Goal: Transaction & Acquisition: Purchase product/service

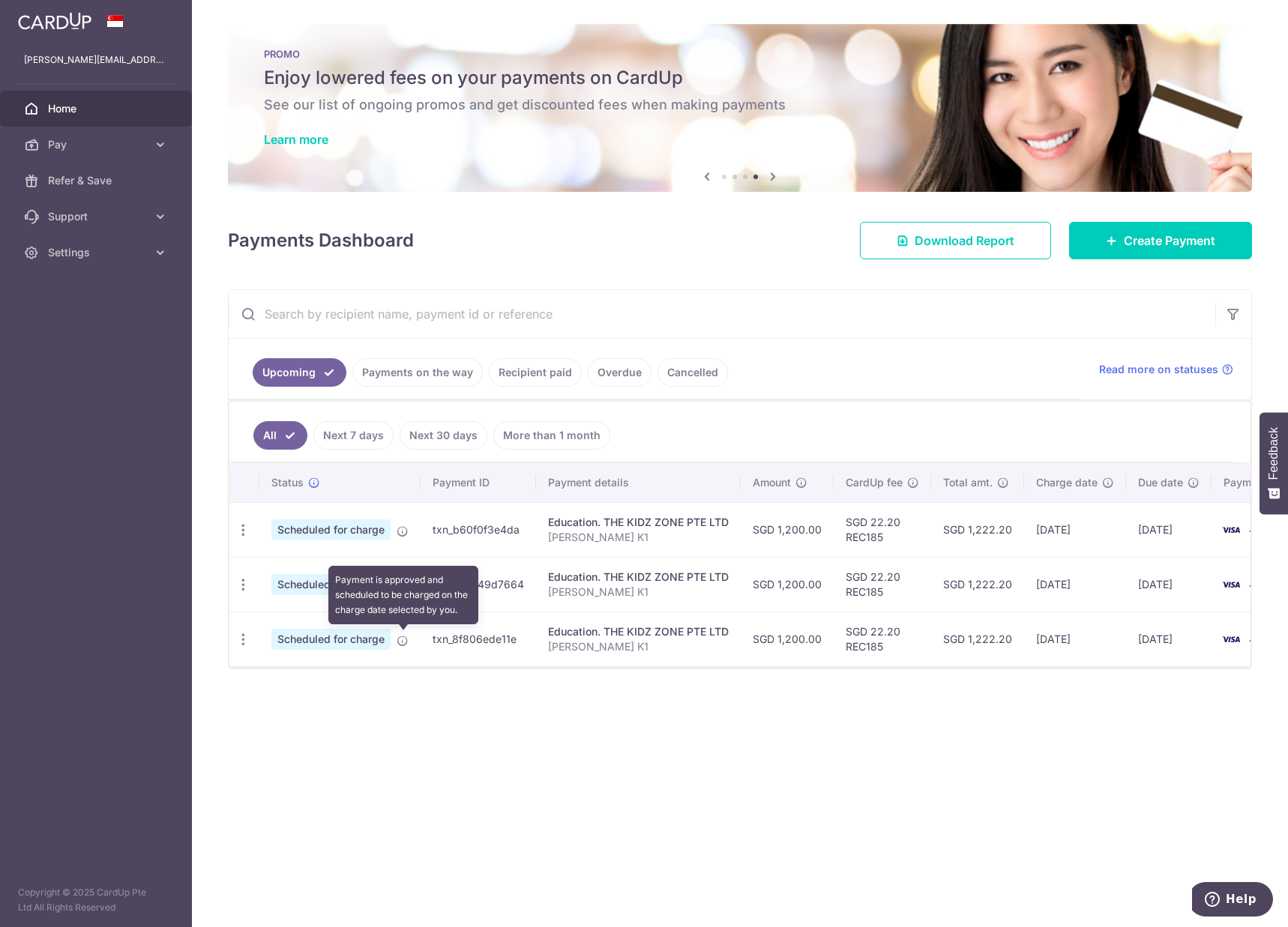
click at [401, 640] on icon at bounding box center [403, 641] width 12 height 12
click at [240, 640] on icon "button" at bounding box center [244, 640] width 16 height 16
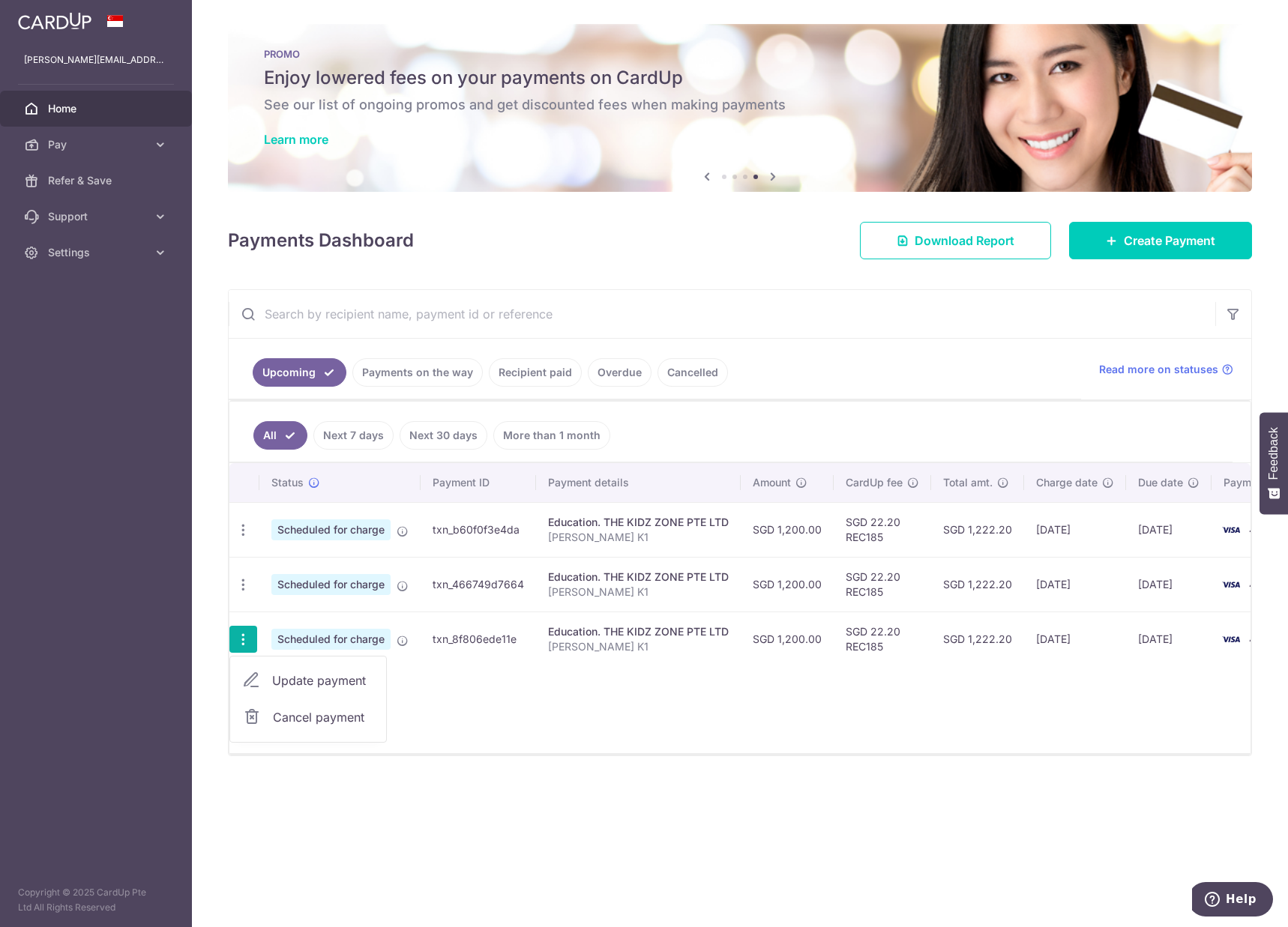
click at [293, 716] on span "Cancel payment" at bounding box center [323, 717] width 101 height 18
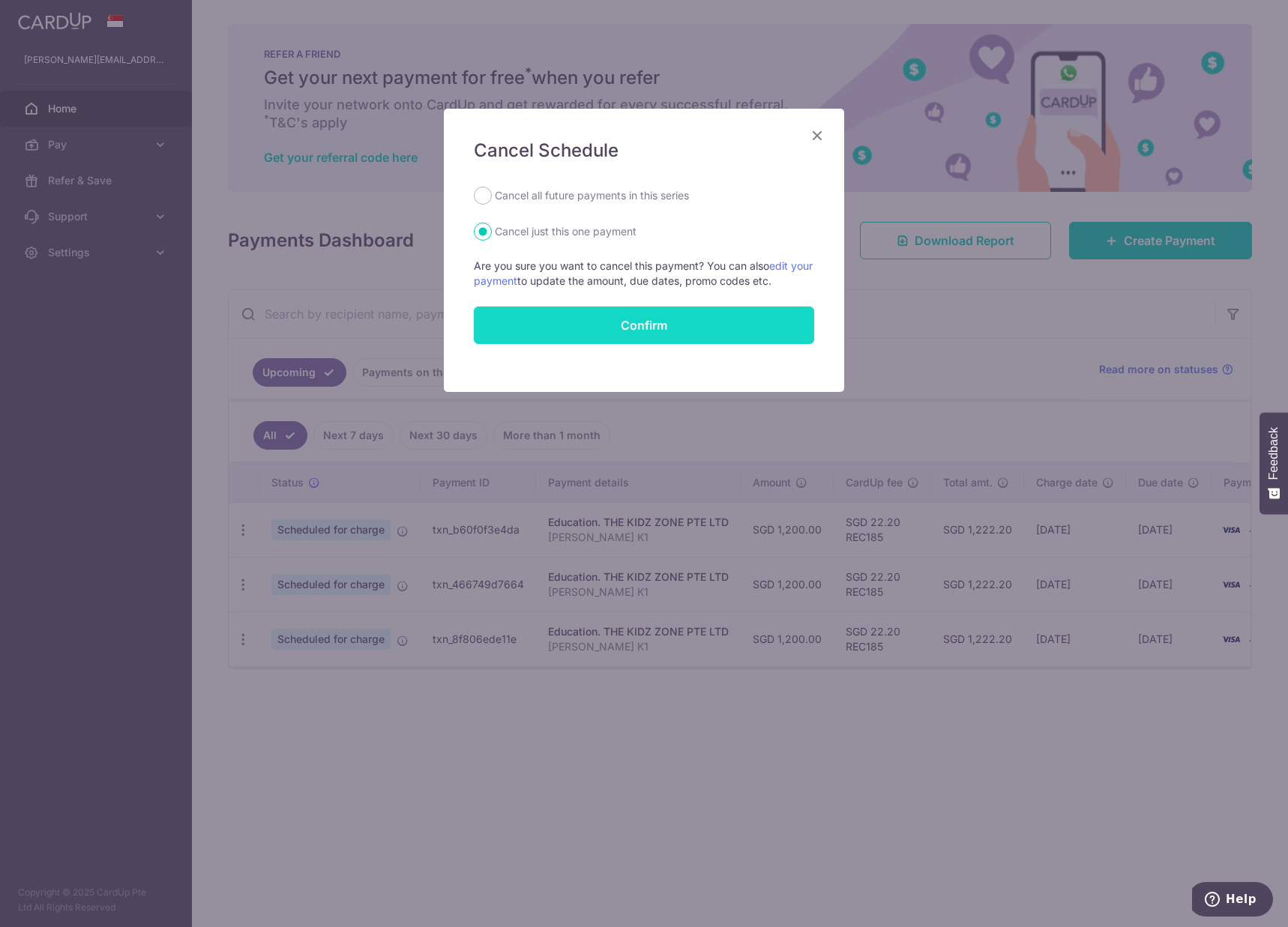
click at [591, 320] on button "Confirm" at bounding box center [644, 326] width 341 height 38
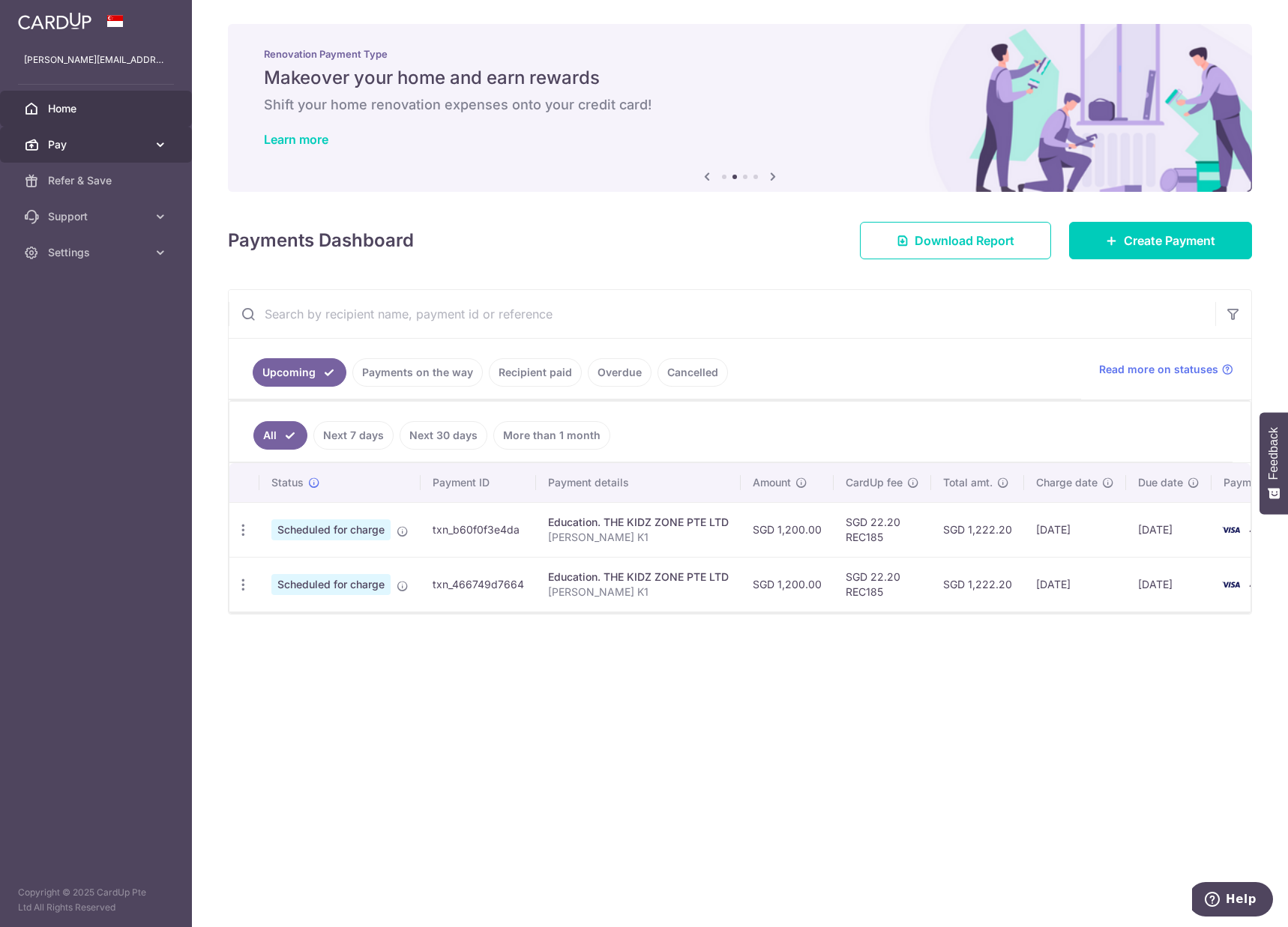
click at [98, 146] on span "Pay" at bounding box center [97, 144] width 99 height 15
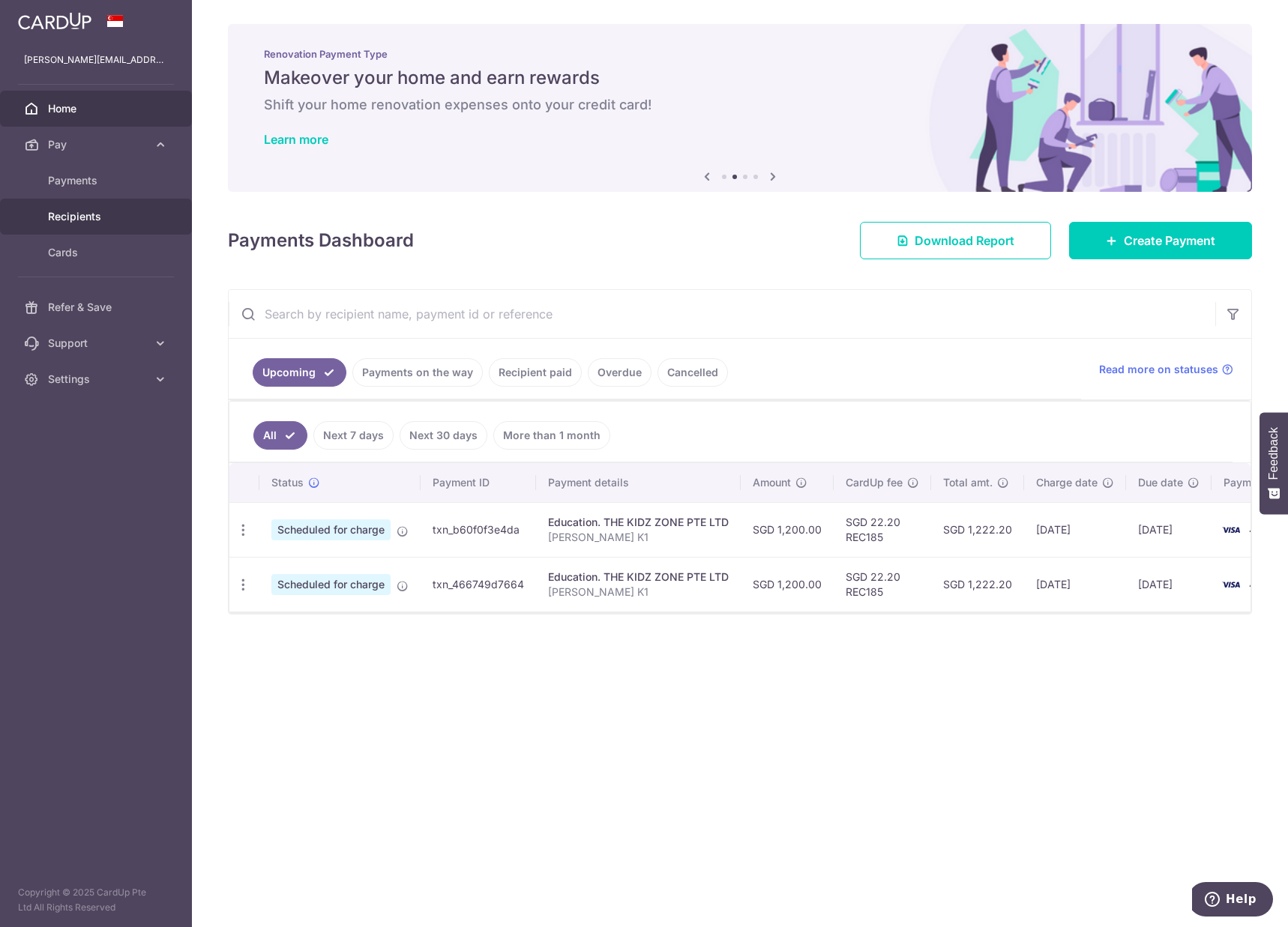
click at [73, 209] on span "Recipients" at bounding box center [97, 216] width 99 height 15
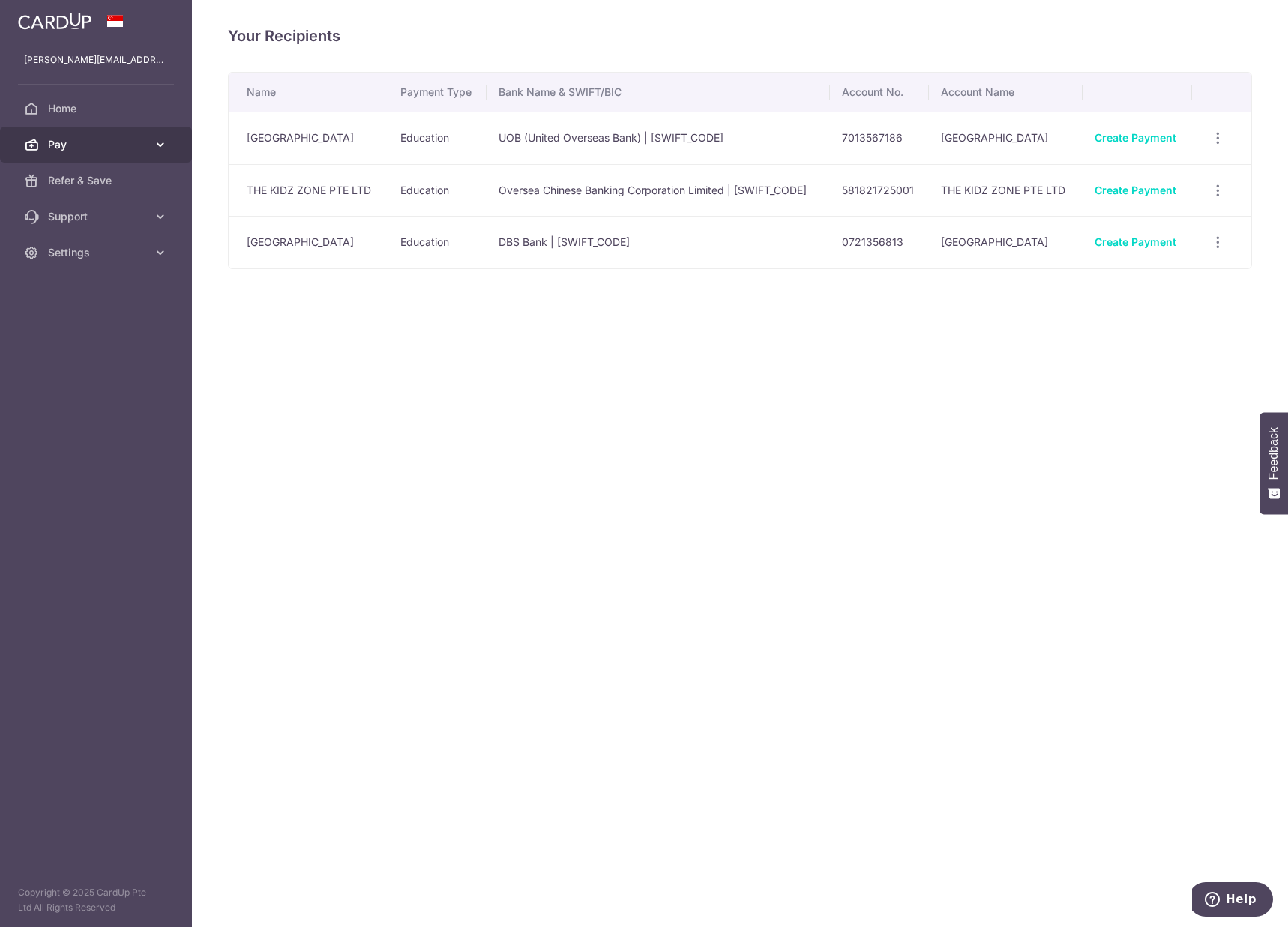
click at [98, 140] on span "Pay" at bounding box center [97, 144] width 99 height 15
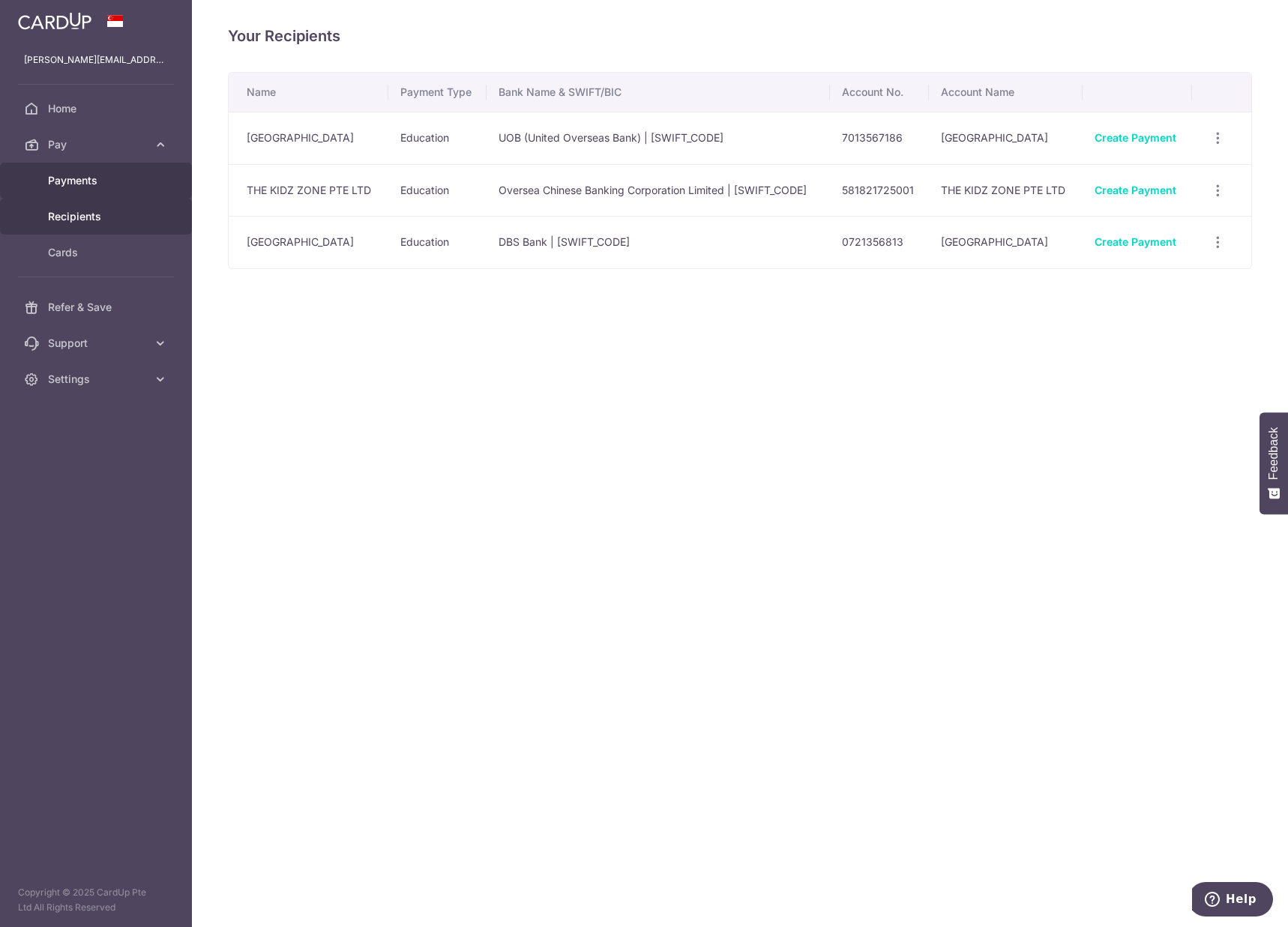
click at [86, 176] on span "Payments" at bounding box center [97, 180] width 99 height 15
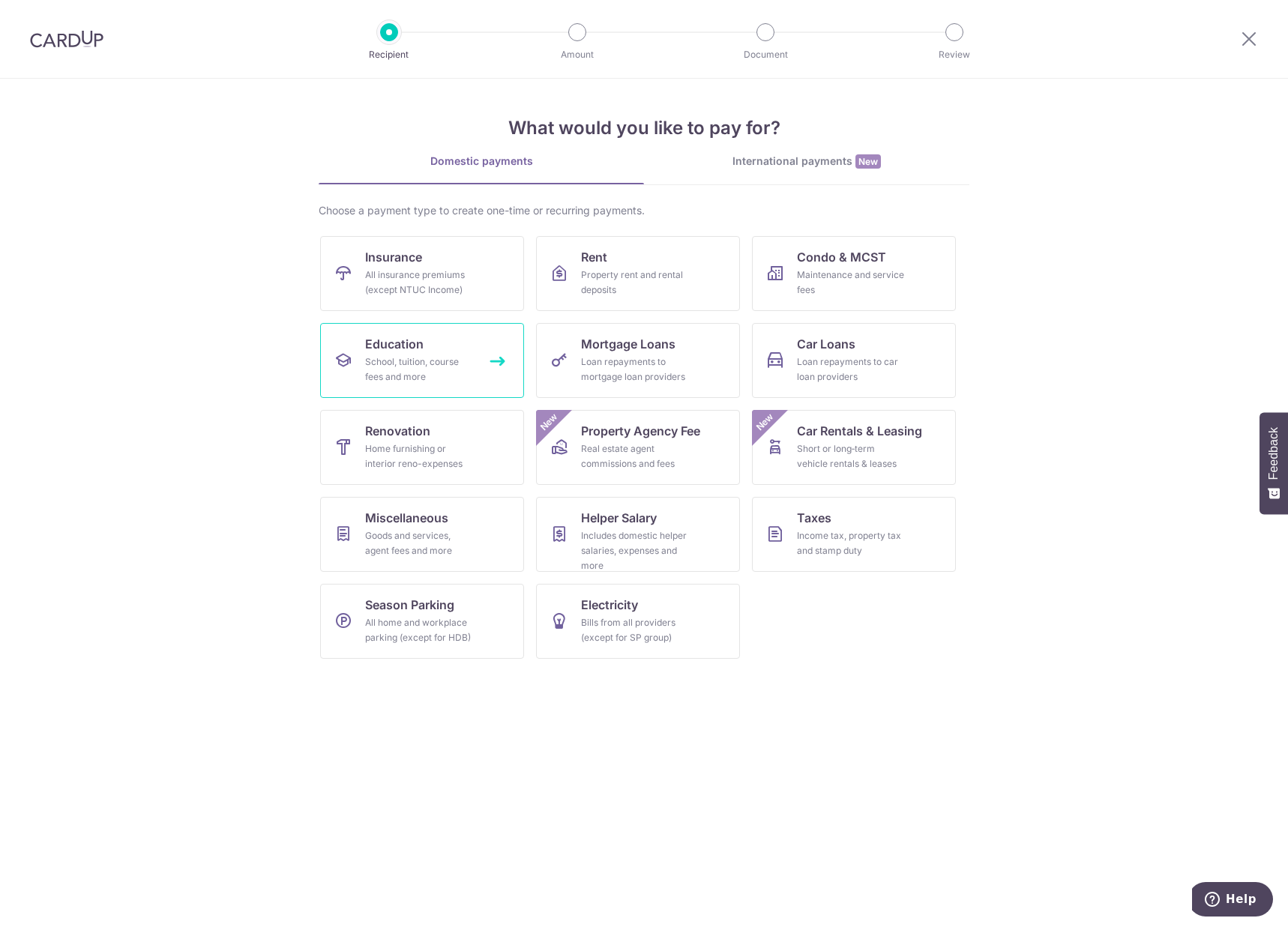
click at [431, 367] on div "School, tuition, course fees and more" at bounding box center [419, 370] width 108 height 30
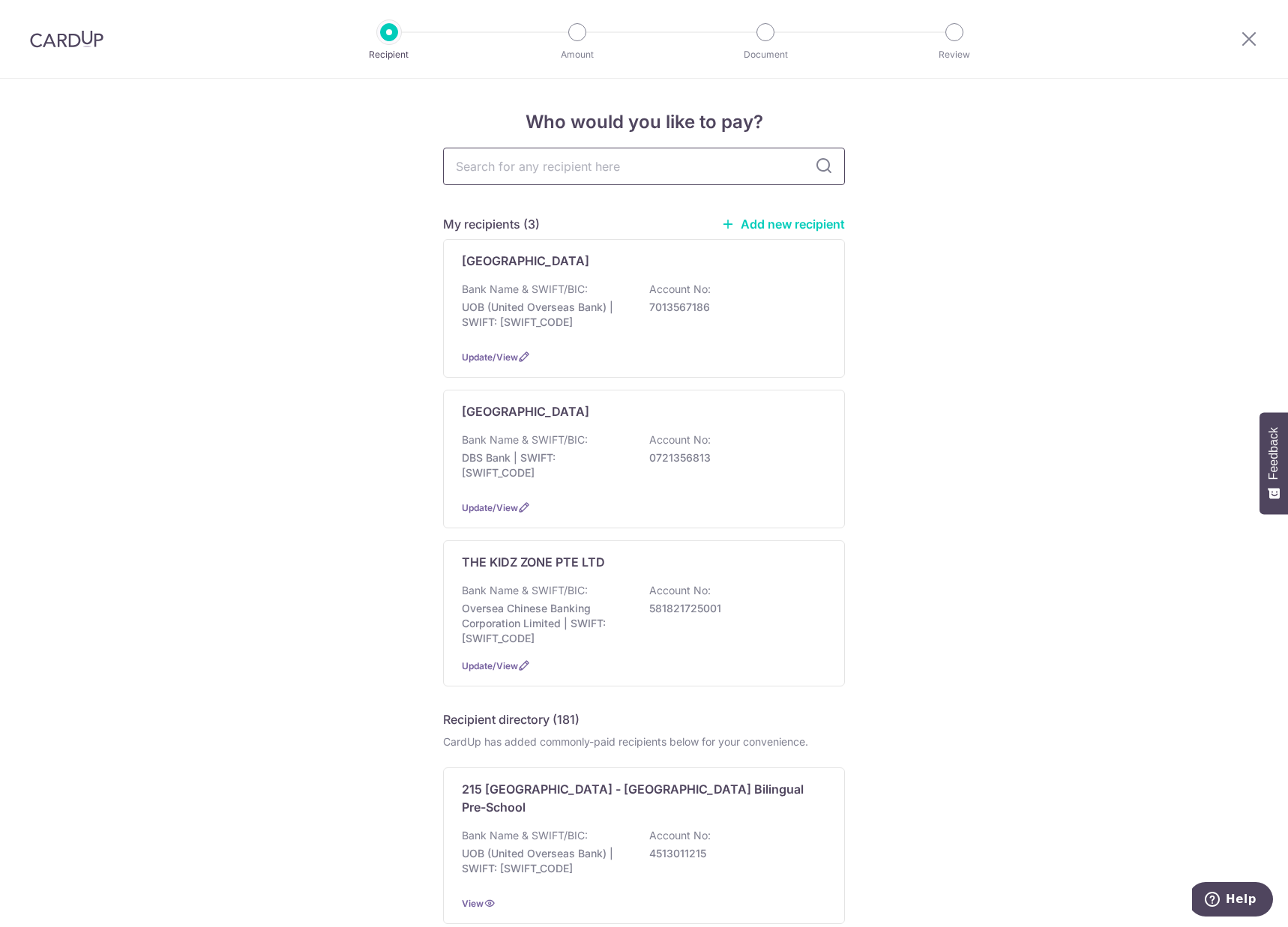
click at [597, 157] on input "text" at bounding box center [644, 167] width 402 height 38
type input "berries"
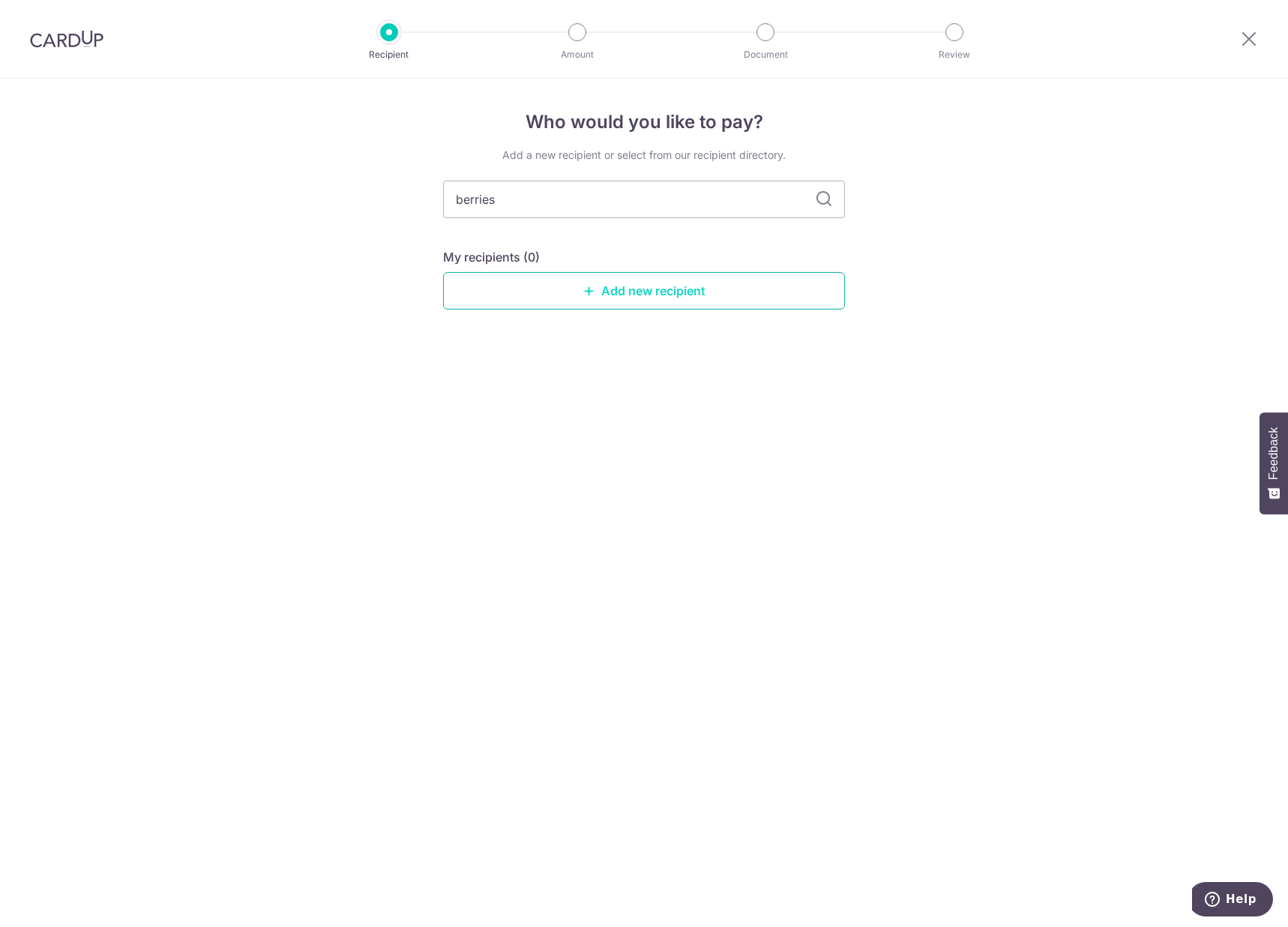
click at [562, 296] on link "Add new recipient" at bounding box center [644, 291] width 402 height 38
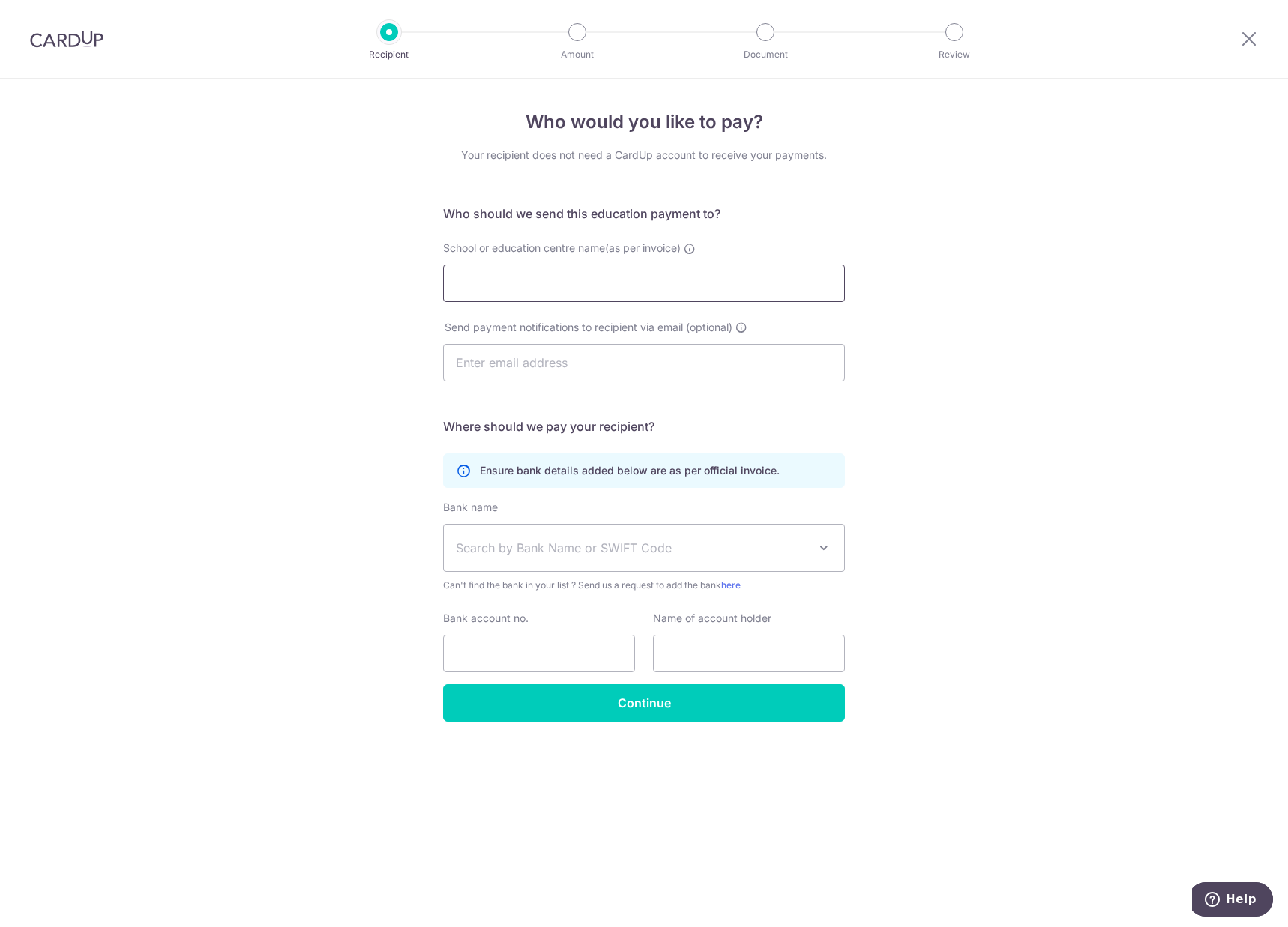
click at [562, 296] on input "School or education centre name(as per invoice)" at bounding box center [644, 284] width 402 height 38
click at [444, 302] on div at bounding box center [444, 302] width 0 height 0
type input "Berries World of Learning School (TAS II) Pte Ltd"
click at [556, 365] on input "text" at bounding box center [644, 363] width 402 height 38
type input "[PERSON_NAME][EMAIL_ADDRESS][DOMAIN_NAME]"
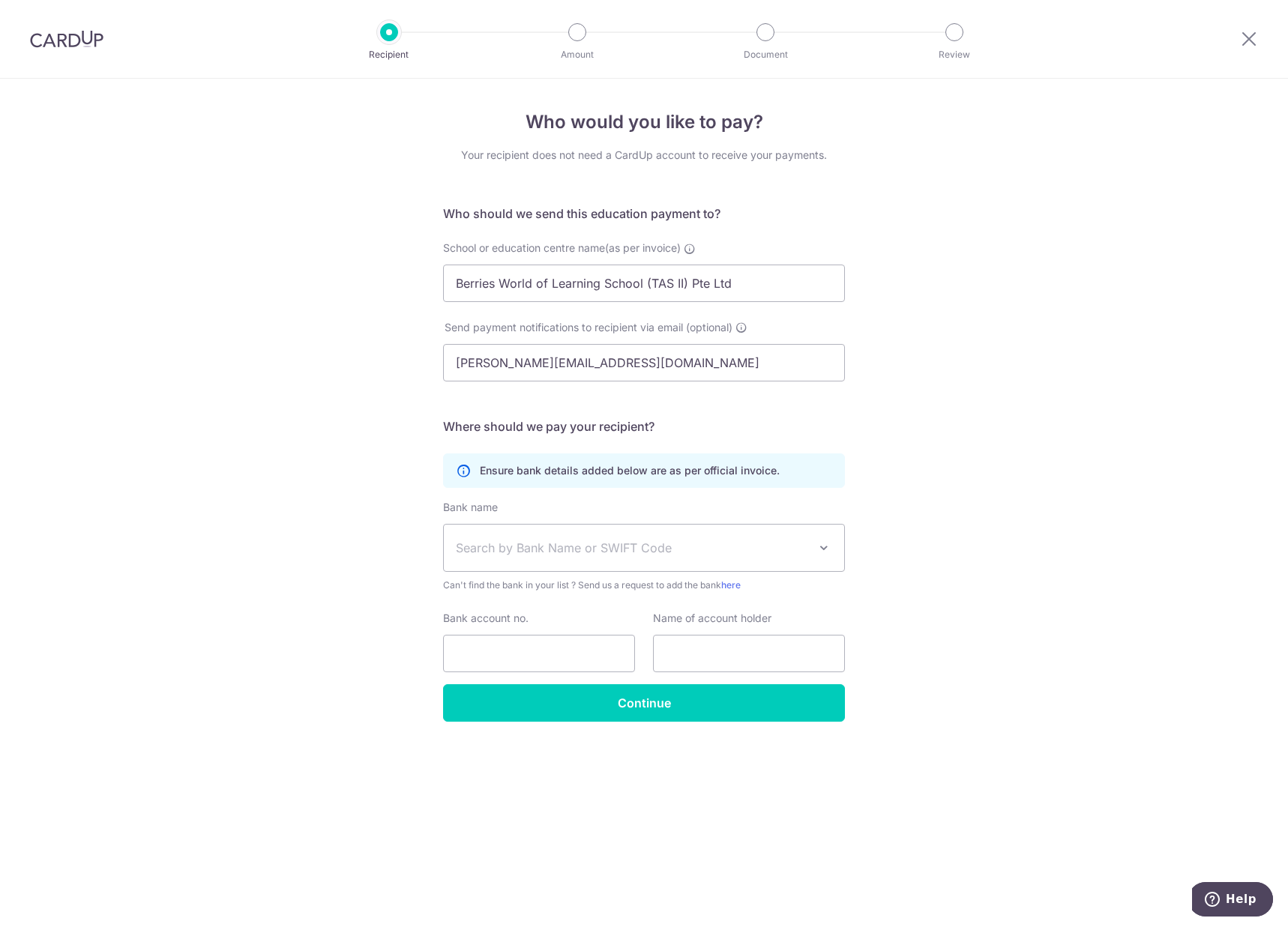
click at [538, 545] on span "Search by Bank Name or SWIFT Code" at bounding box center [632, 548] width 353 height 18
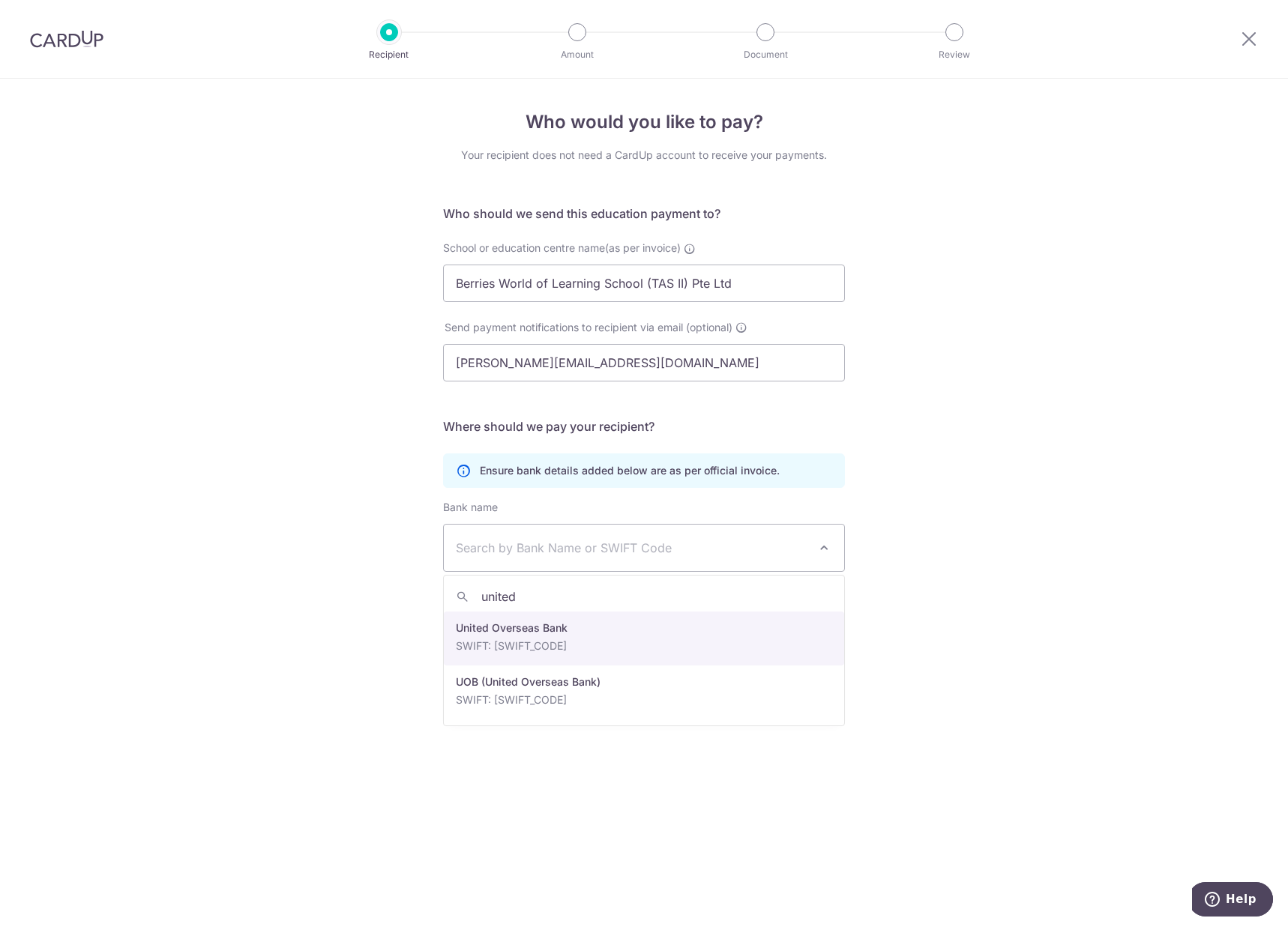
type input "united"
select select "23668"
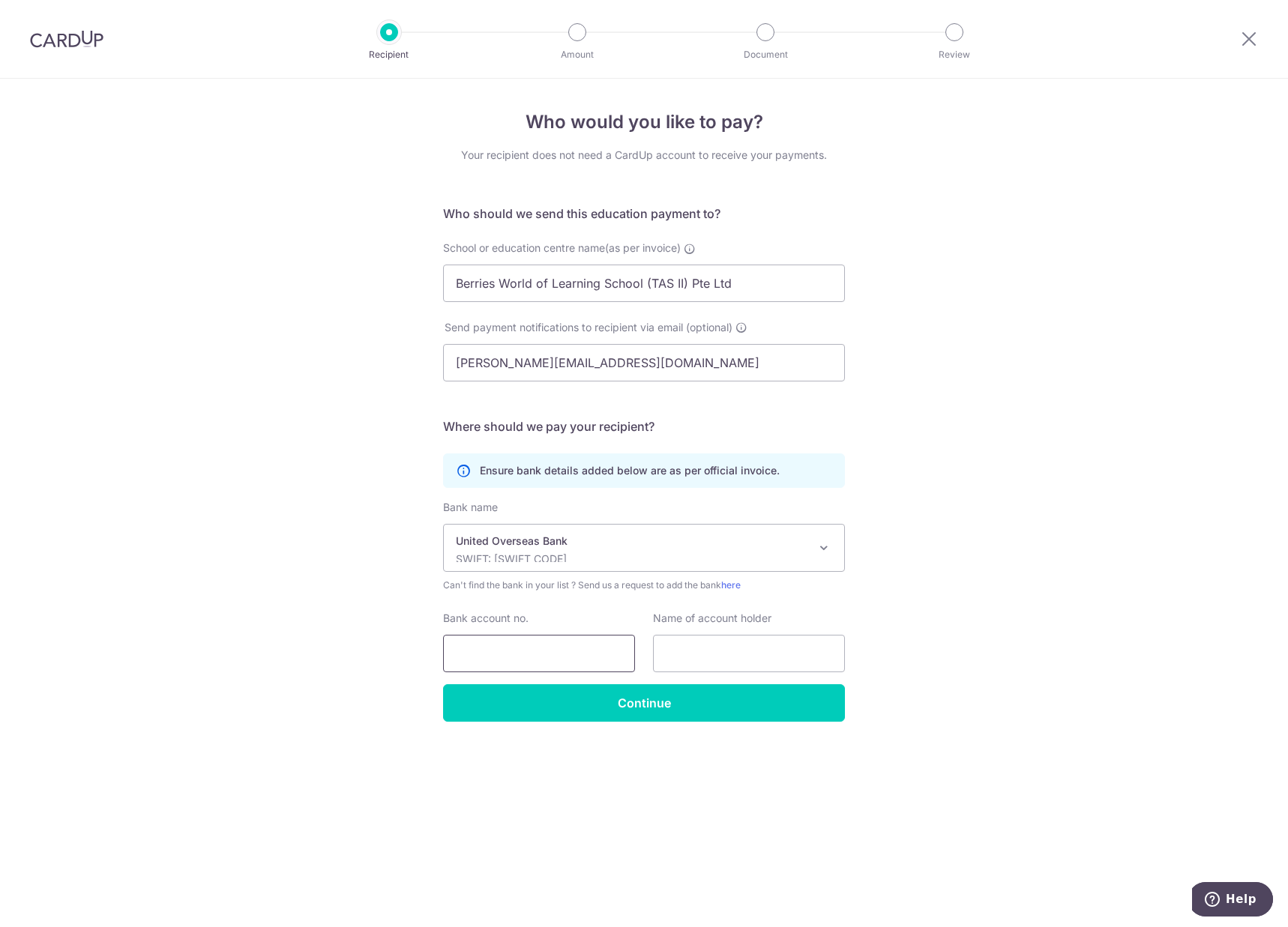
click at [562, 656] on input "Bank account no." at bounding box center [540, 654] width 192 height 38
type input "3743224890"
drag, startPoint x: 460, startPoint y: 280, endPoint x: 800, endPoint y: 293, distance: 340.2
click at [800, 293] on input "Berries World of Learning School (TAS II) Pte Ltd" at bounding box center [644, 284] width 402 height 38
click at [755, 635] on input "text" at bounding box center [749, 654] width 192 height 38
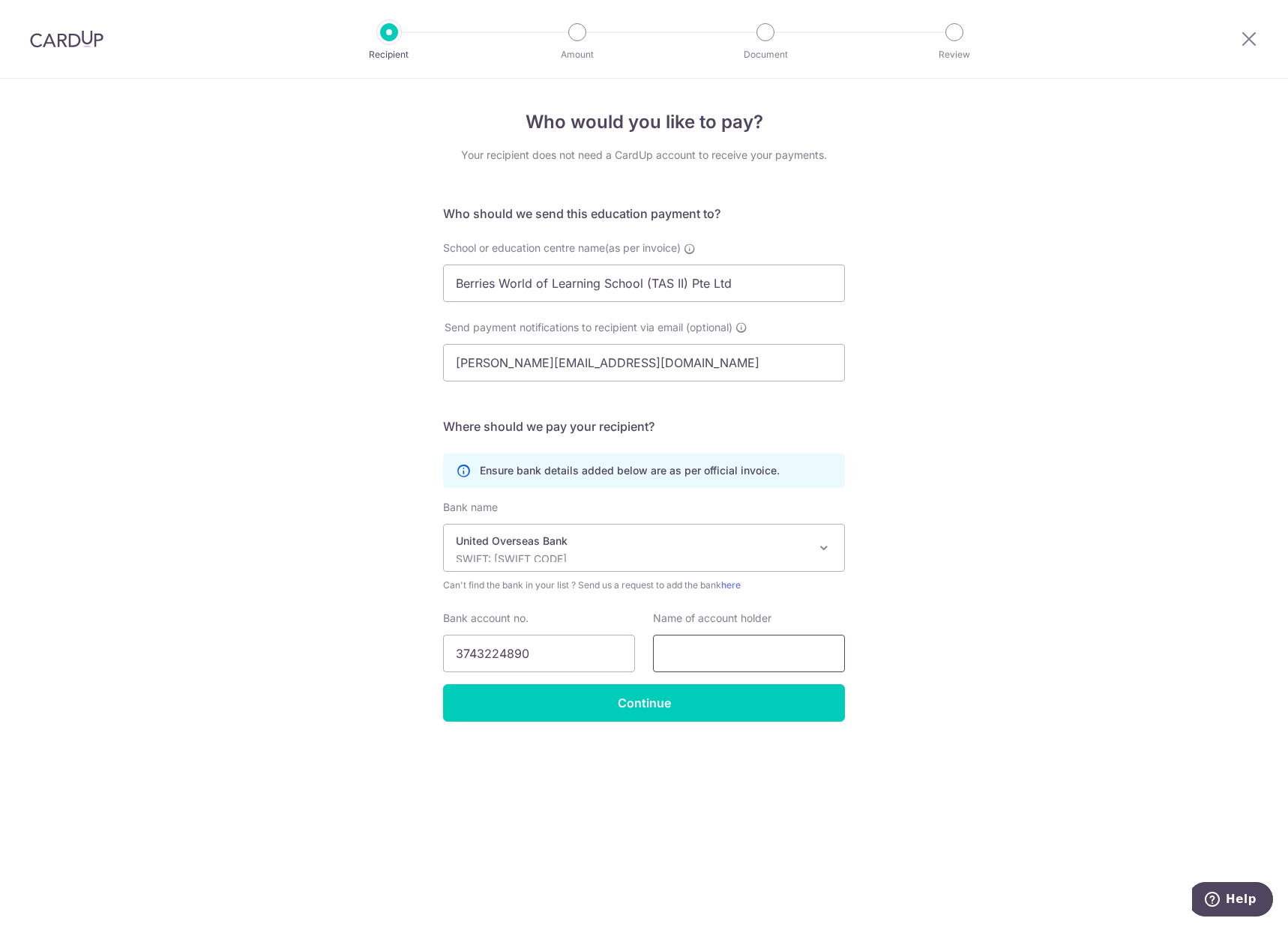
paste input "Berries World of Learning School (TAS II) Pte Ltd"
type input "Berries World of Learning School (TAS II) Pte Ltd"
click at [924, 621] on div "Who would you like to pay? Your recipient does not need a CardUp account to rec…" at bounding box center [644, 503] width 1288 height 849
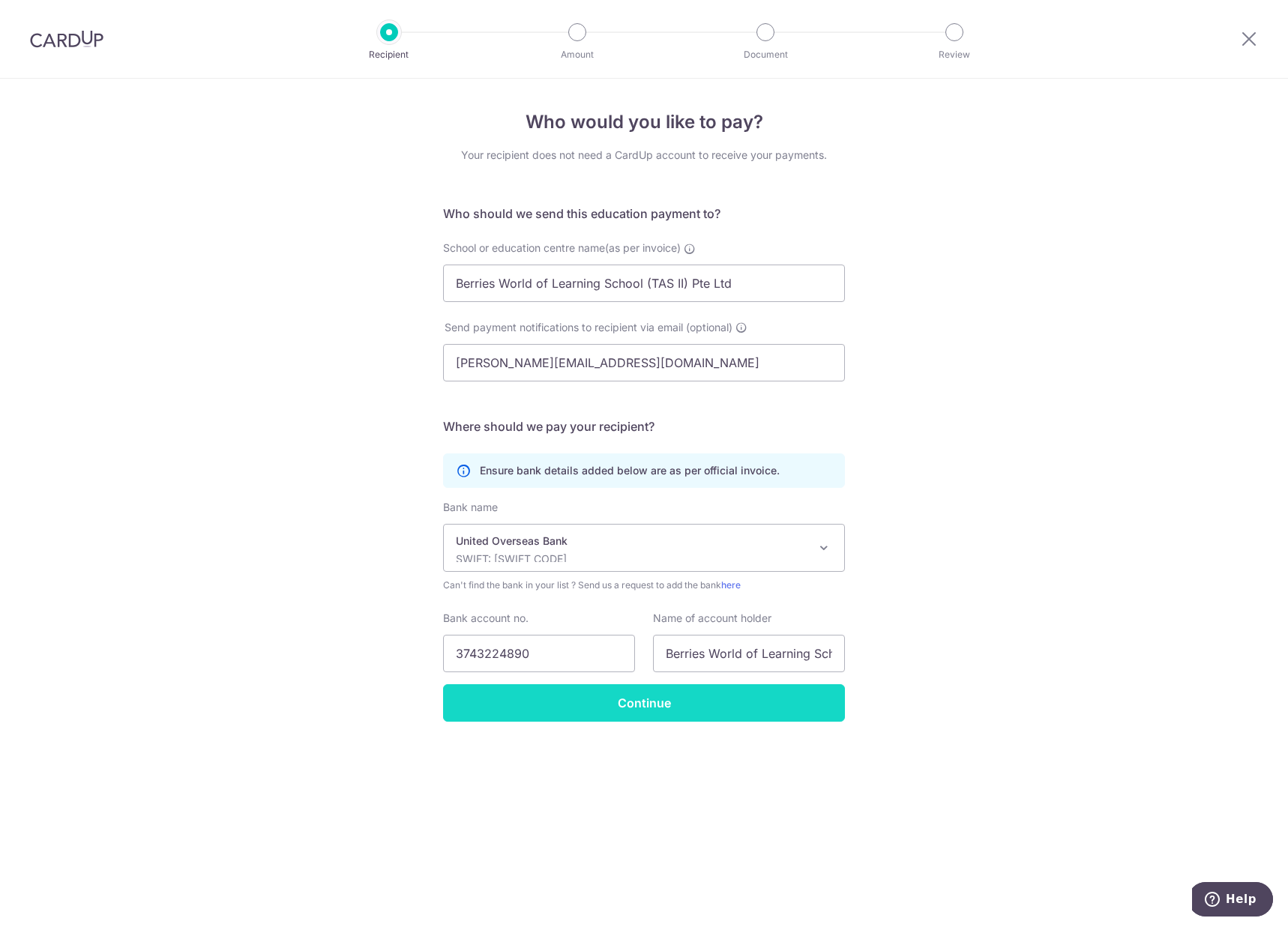
click at [751, 710] on input "Continue" at bounding box center [644, 703] width 402 height 38
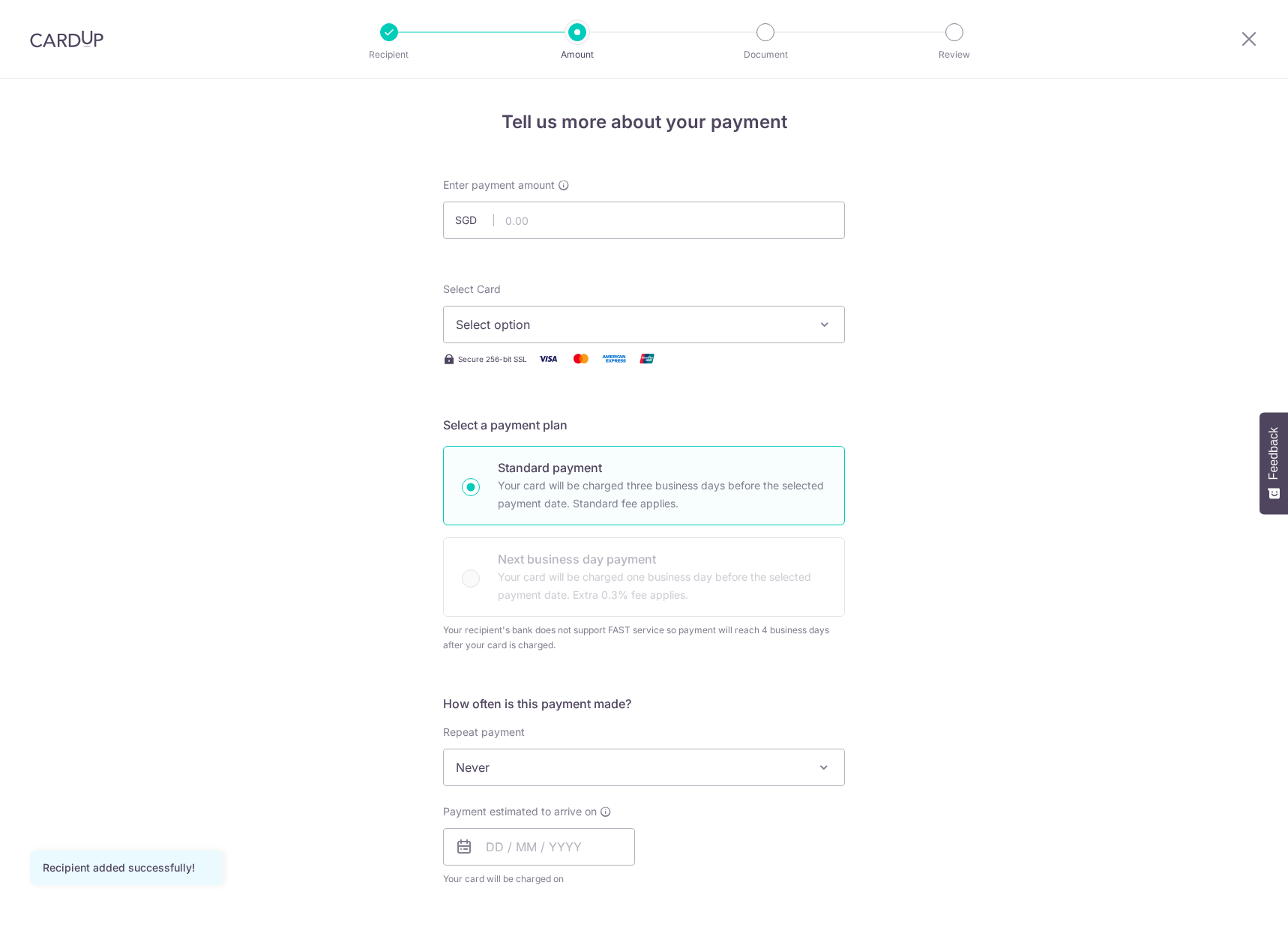
click at [571, 207] on input "text" at bounding box center [644, 221] width 402 height 38
type input "959.20"
click at [547, 330] on span "Select option" at bounding box center [631, 325] width 350 height 18
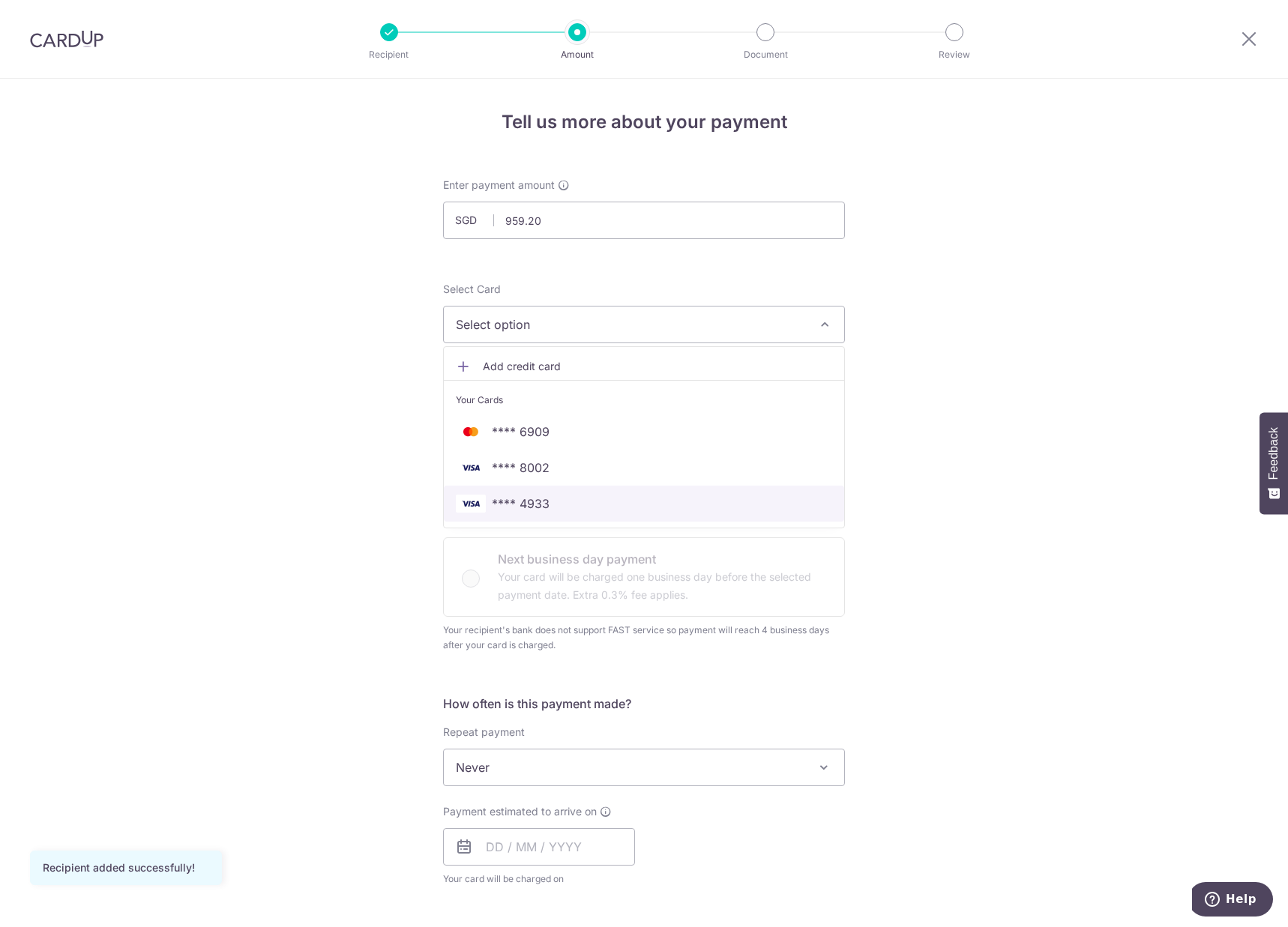
click at [525, 500] on span "**** 4933" at bounding box center [521, 503] width 58 height 18
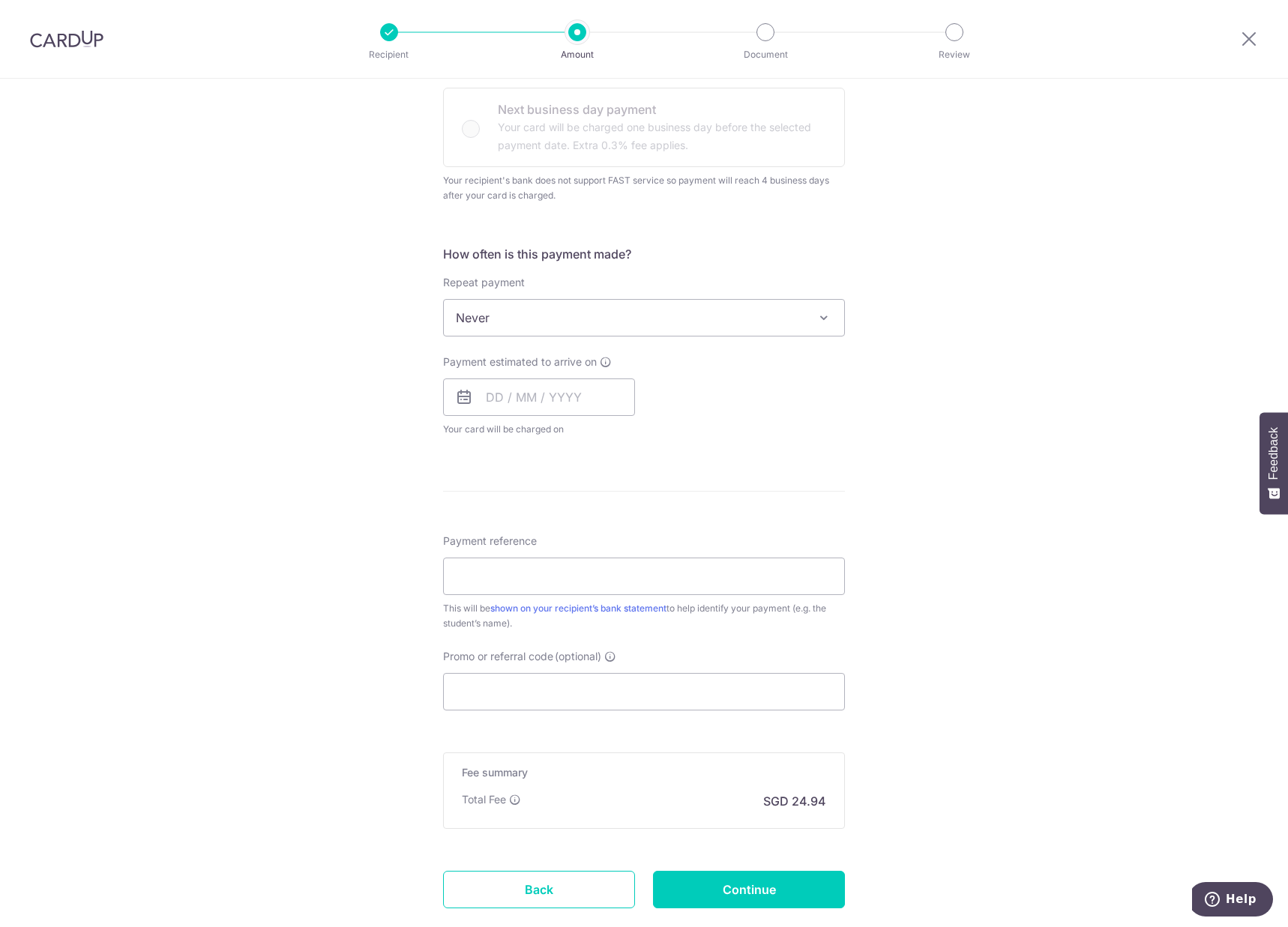
scroll to position [524, 0]
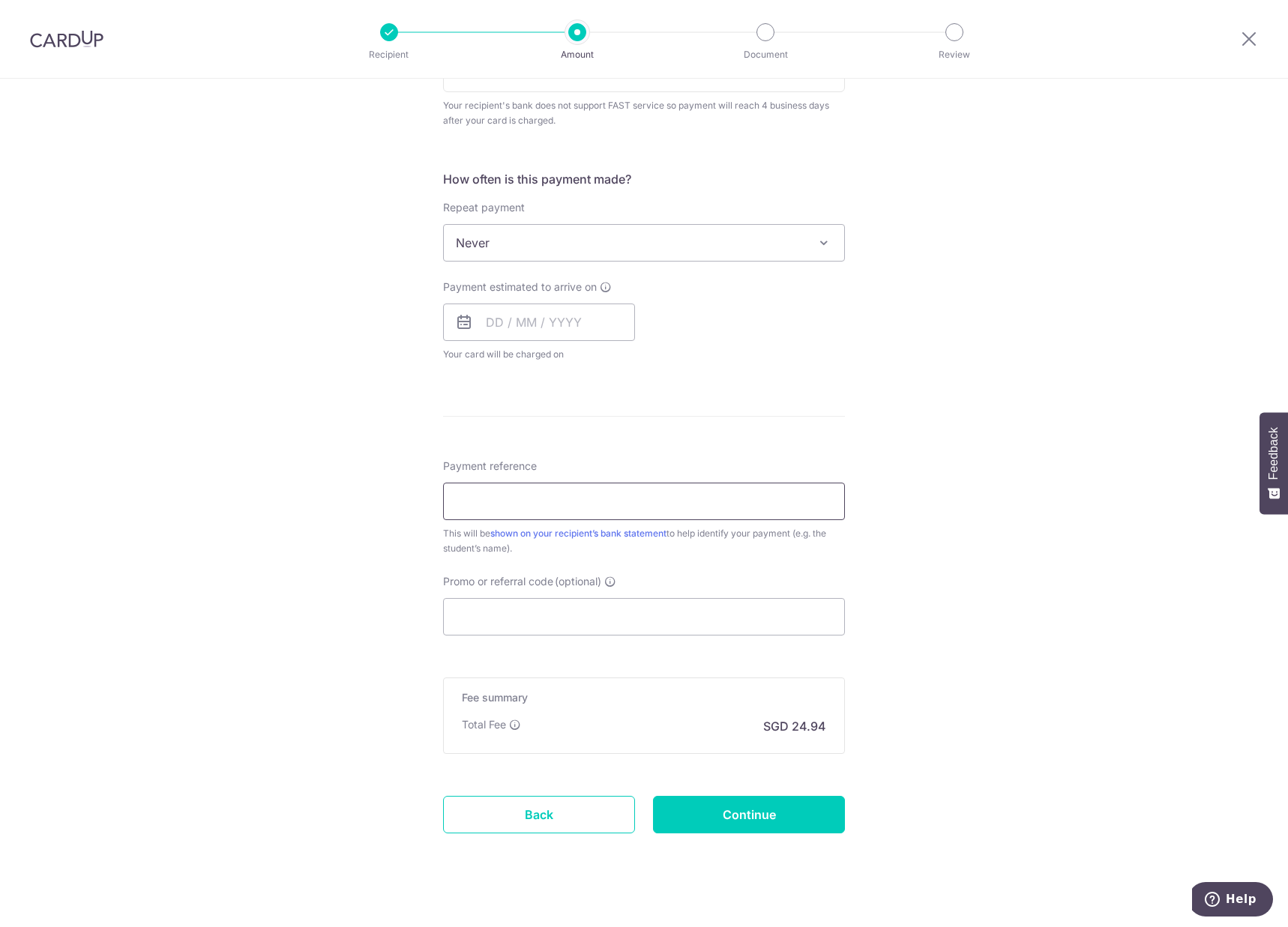
click at [486, 497] on input "Payment reference" at bounding box center [644, 501] width 402 height 38
click at [495, 609] on input "Promo or referral code (optional)" at bounding box center [644, 617] width 402 height 38
paste input "Berries World of Learning School (TAS II) Pte Ltd"
type input "Berries World of Learning School (TAS II) Pte Ltd"
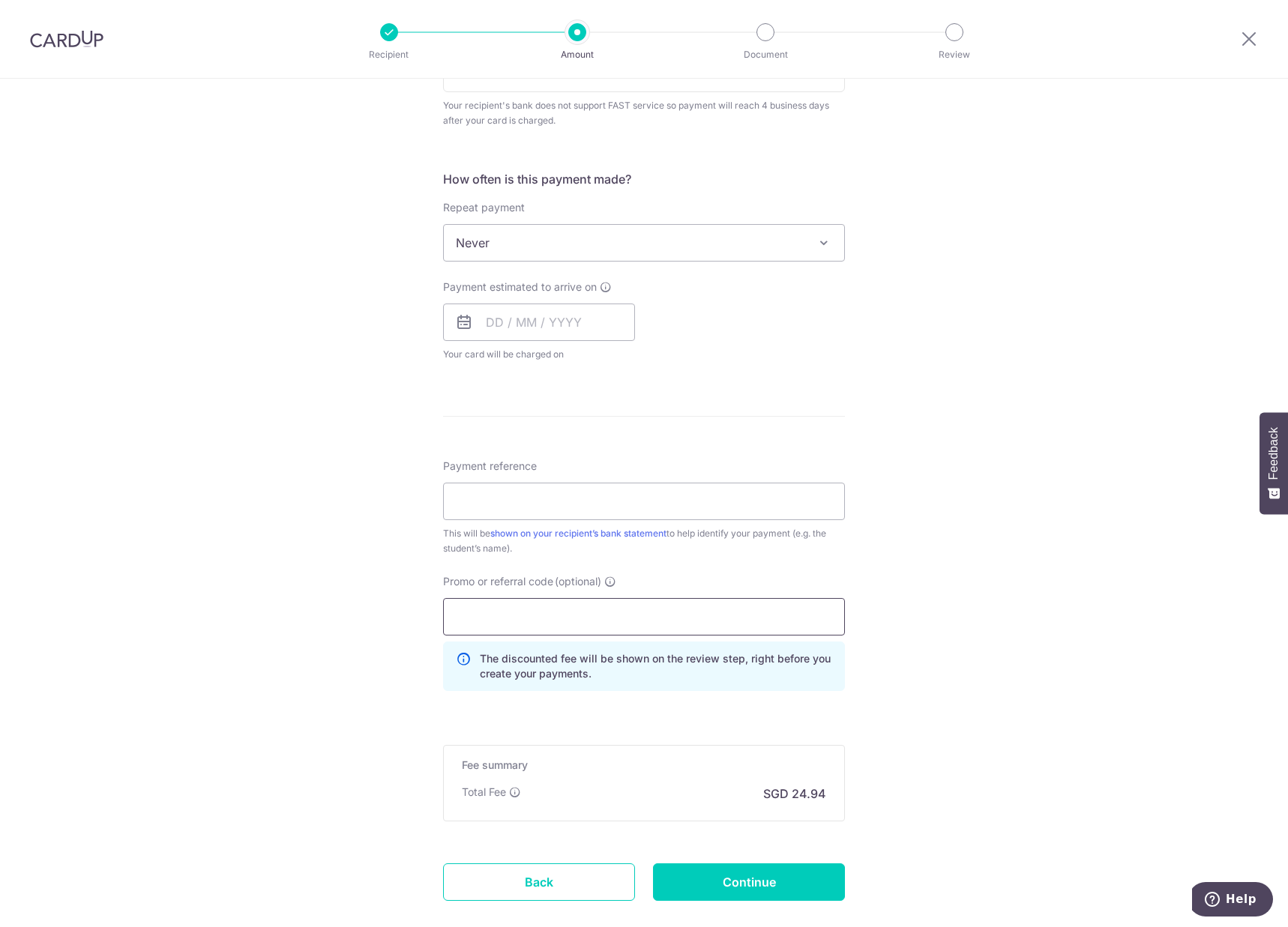
paste input "OCBC90N155"
type input "OCBC90N155"
click at [578, 498] on input "Payment reference" at bounding box center [644, 501] width 402 height 38
type input "[PERSON_NAME]"
